Goal: Transaction & Acquisition: Book appointment/travel/reservation

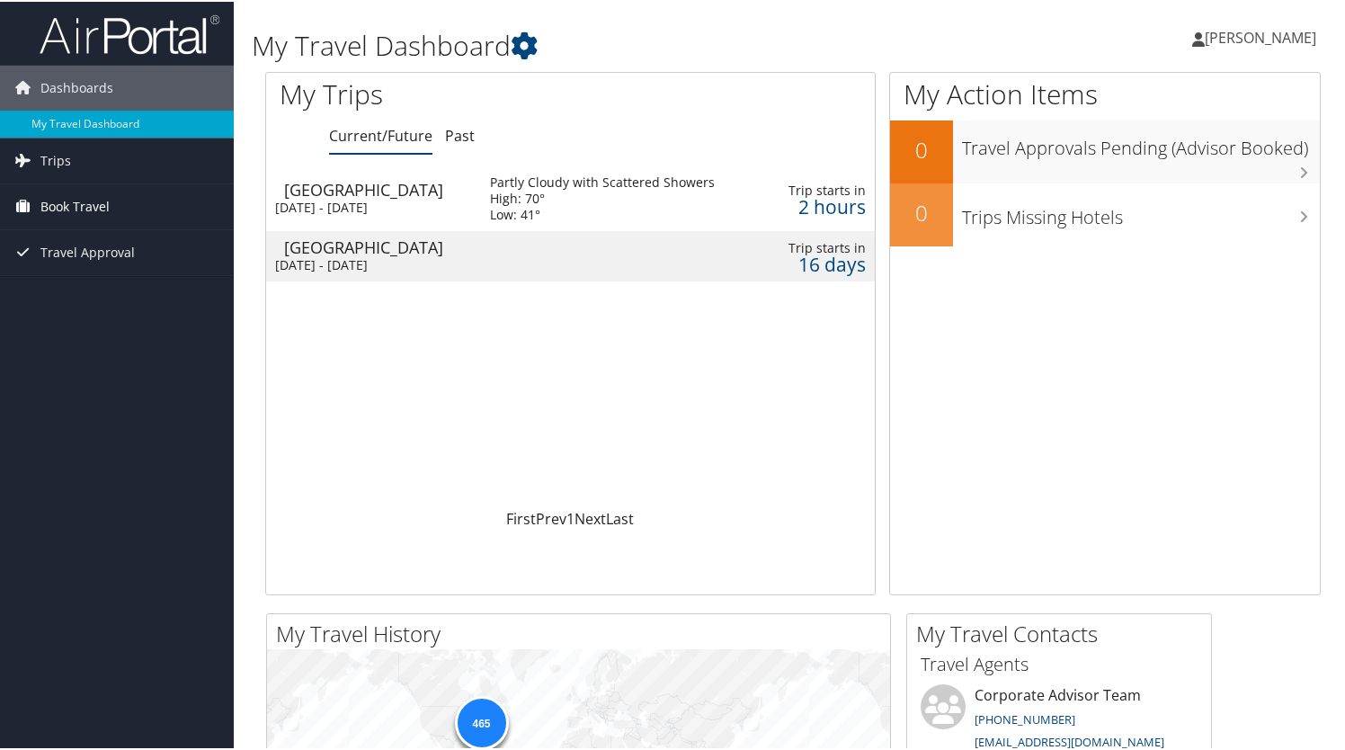
click at [78, 200] on span "Book Travel" at bounding box center [74, 204] width 69 height 45
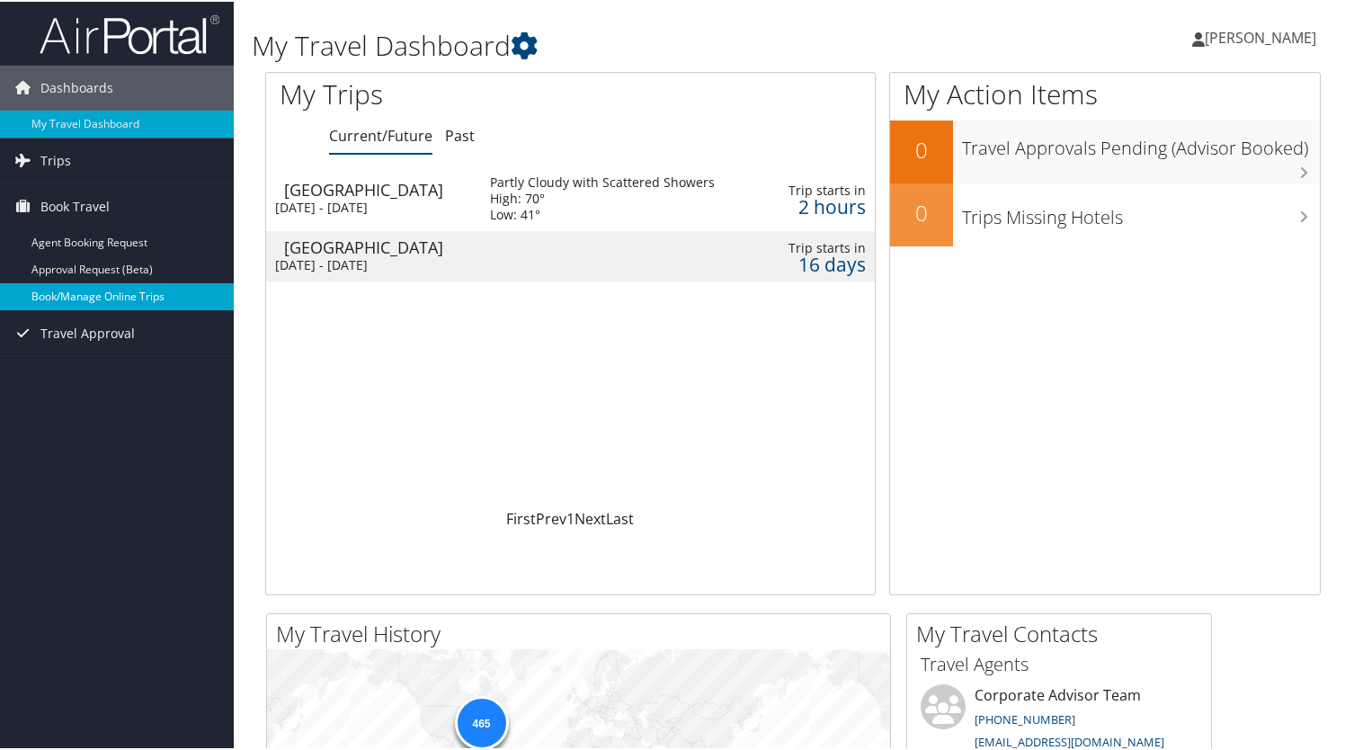
click at [82, 299] on link "Book/Manage Online Trips" at bounding box center [117, 294] width 234 height 27
